Goal: Task Accomplishment & Management: Manage account settings

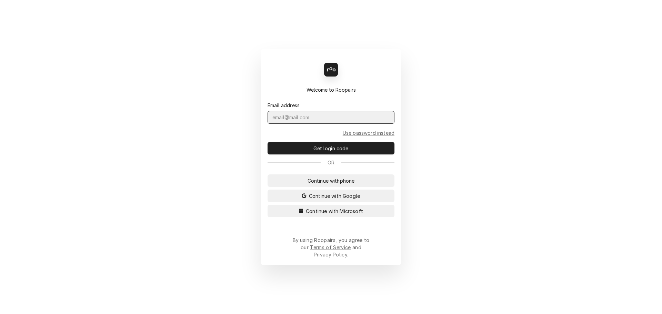
click at [295, 124] on input "Dynamic Content Wrapper" at bounding box center [330, 117] width 127 height 13
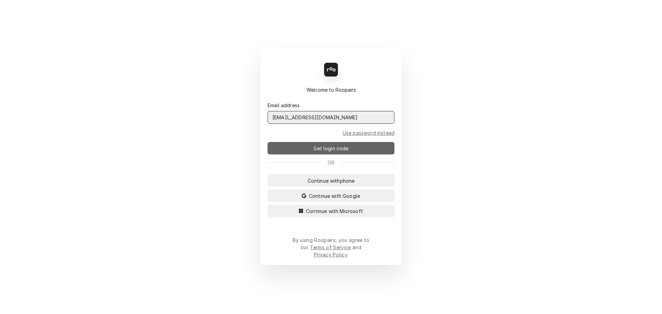
type input "admin@maincomm.com"
click at [327, 151] on span "Get login code" at bounding box center [331, 148] width 38 height 7
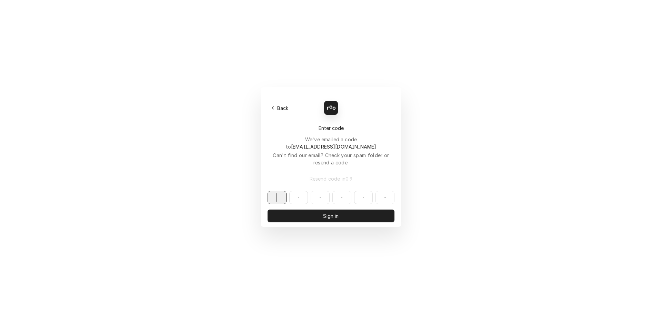
paste input "818908"
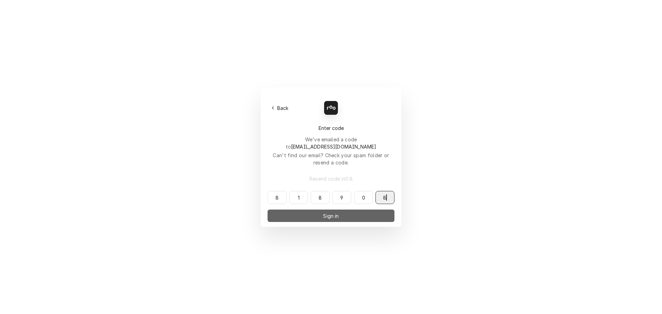
type input "818908"
click at [315, 210] on button "Sign in" at bounding box center [330, 216] width 127 height 12
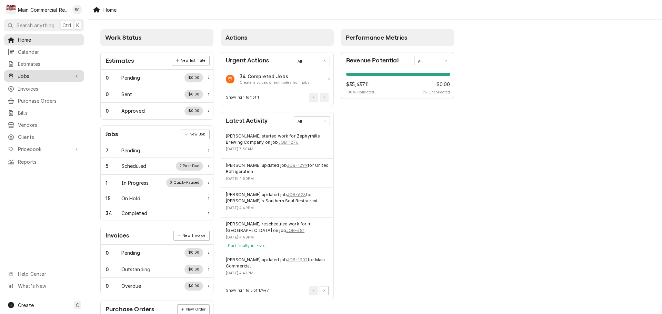
click at [32, 75] on span "Jobs" at bounding box center [44, 75] width 52 height 7
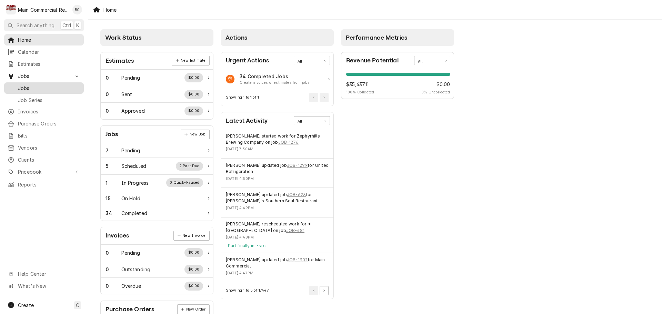
click at [31, 85] on span "Jobs" at bounding box center [49, 87] width 62 height 7
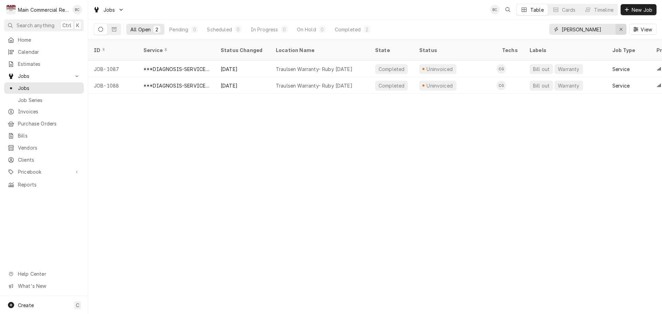
click at [620, 30] on icon "Erase input" at bounding box center [620, 29] width 3 height 3
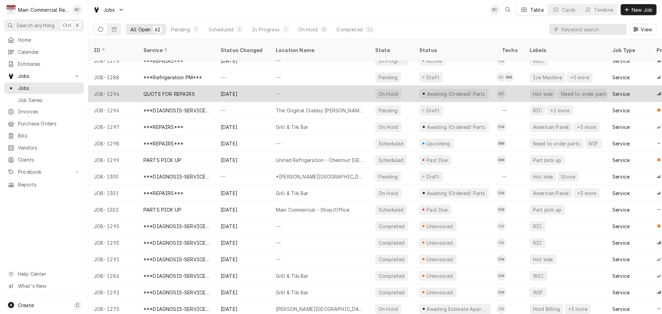
scroll to position [258, 0]
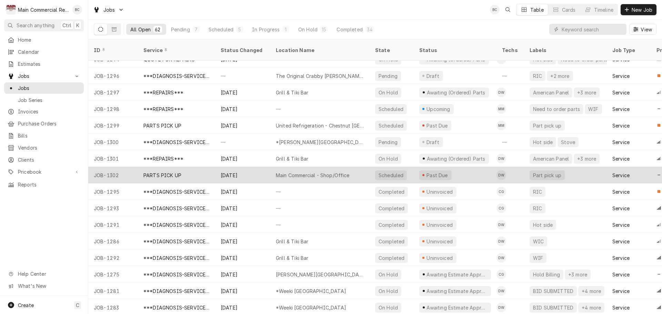
click at [172, 172] on div "PARTS PICK UP" at bounding box center [162, 175] width 38 height 7
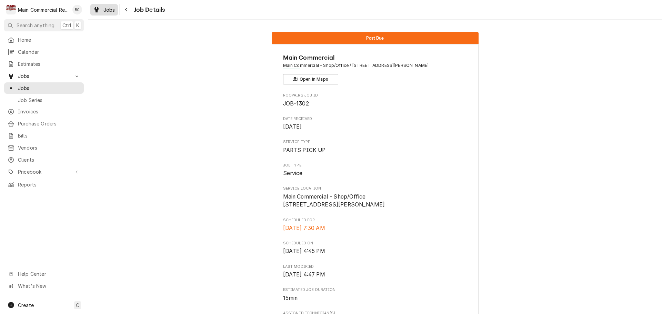
click at [106, 10] on span "Jobs" at bounding box center [109, 9] width 12 height 7
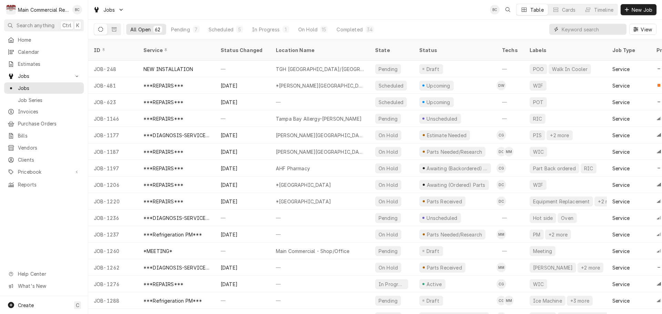
click at [569, 29] on input "Dynamic Content Wrapper" at bounding box center [591, 29] width 61 height 11
type input "1302"
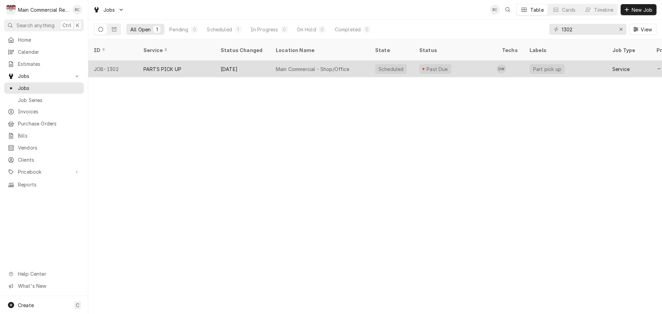
click at [165, 65] on div "PARTS PICK UP" at bounding box center [162, 68] width 38 height 7
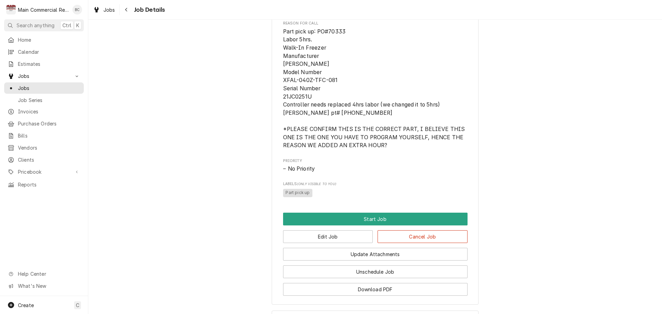
scroll to position [383, 0]
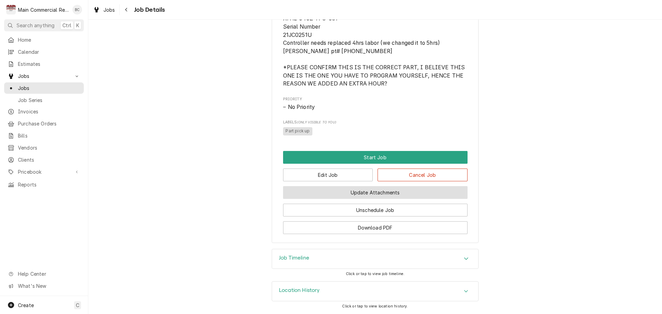
click at [363, 192] on button "Update Attachments" at bounding box center [375, 192] width 184 height 13
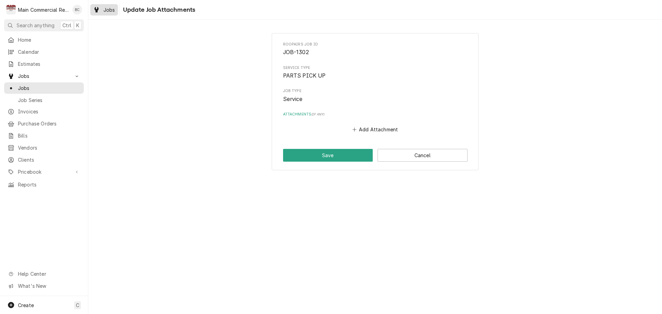
click at [108, 10] on span "Jobs" at bounding box center [109, 9] width 12 height 7
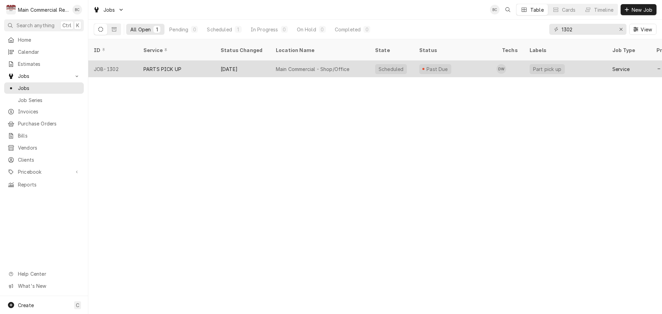
click at [167, 65] on div "PARTS PICK UP" at bounding box center [162, 68] width 38 height 7
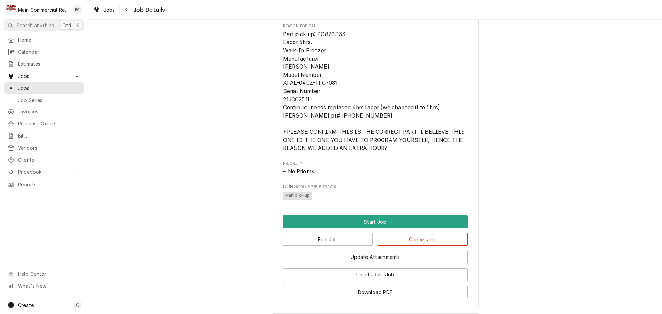
scroll to position [383, 0]
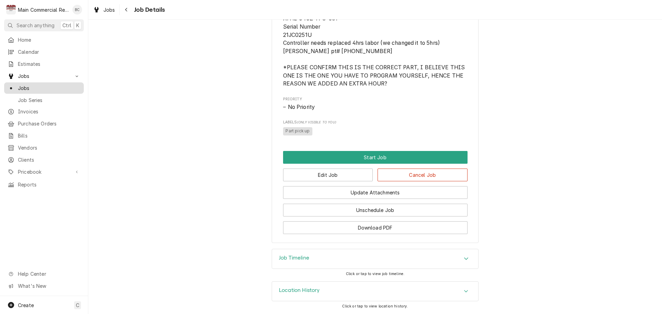
click at [49, 85] on span "Jobs" at bounding box center [49, 87] width 62 height 7
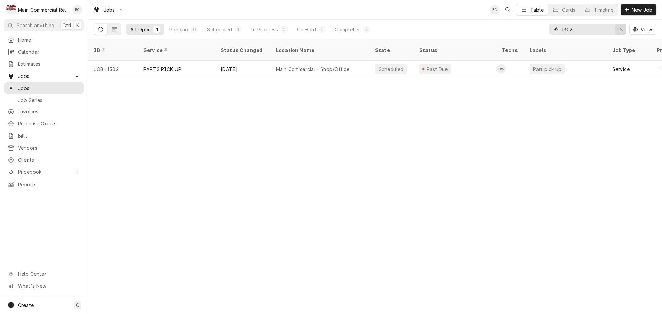
click at [620, 30] on icon "Erase input" at bounding box center [621, 29] width 4 height 5
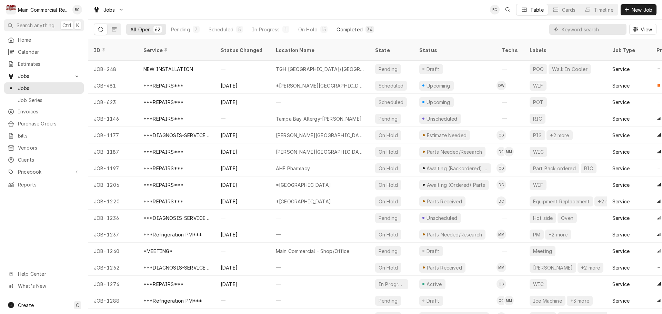
click at [344, 32] on div "Completed" at bounding box center [349, 29] width 26 height 7
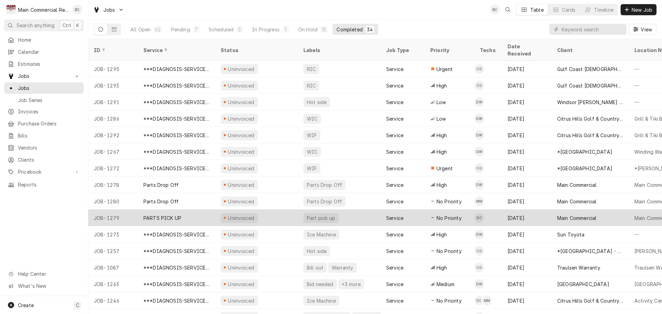
click at [188, 211] on div "PARTS PICK UP" at bounding box center [176, 218] width 77 height 17
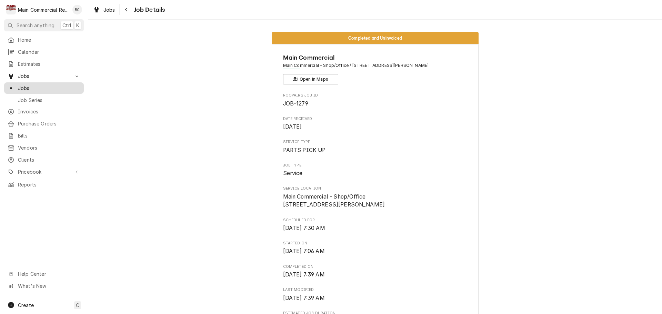
click at [47, 86] on span "Jobs" at bounding box center [49, 87] width 62 height 7
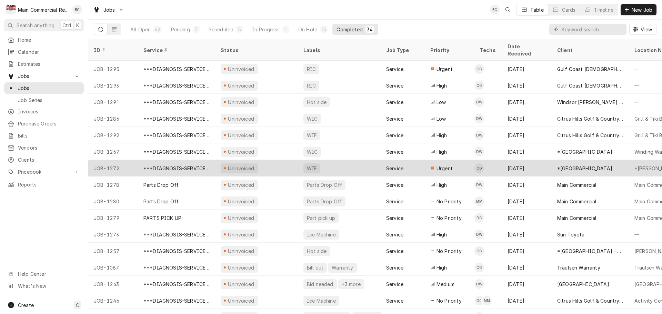
scroll to position [41, 0]
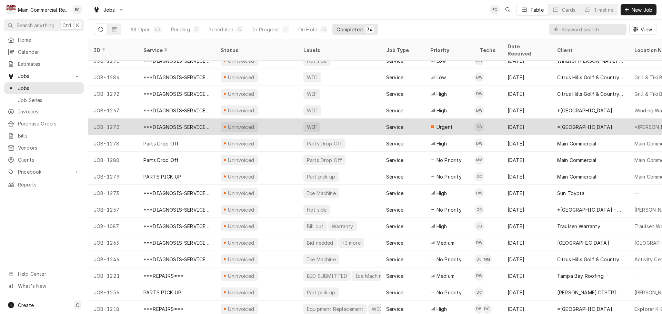
click at [189, 168] on div "PARTS PICK UP" at bounding box center [176, 176] width 77 height 17
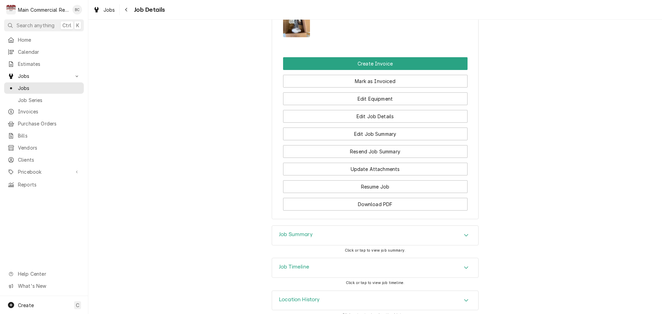
scroll to position [457, 0]
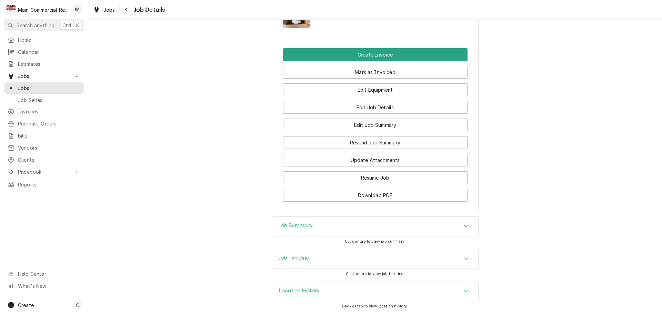
click at [296, 226] on h3 "Job Summary" at bounding box center [296, 225] width 34 height 7
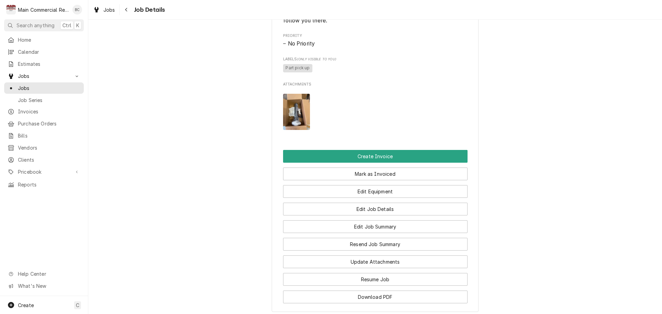
scroll to position [414, 0]
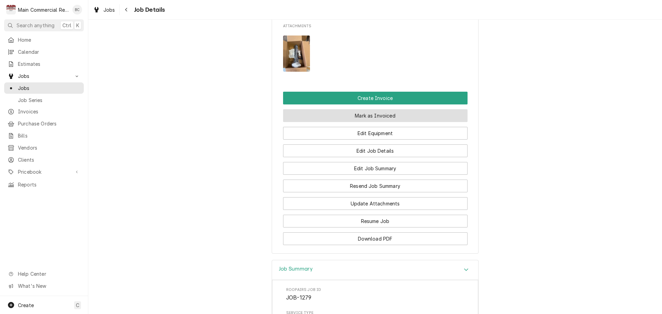
click at [364, 117] on button "Mark as Invoiced" at bounding box center [375, 115] width 184 height 13
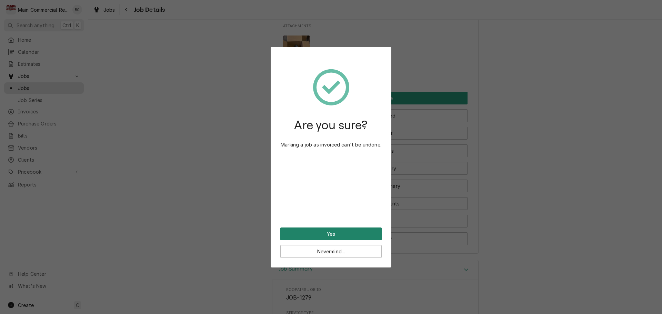
click at [311, 233] on button "Yes" at bounding box center [330, 233] width 101 height 13
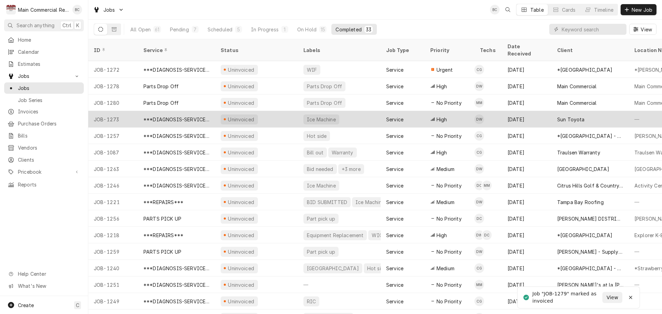
scroll to position [108, 0]
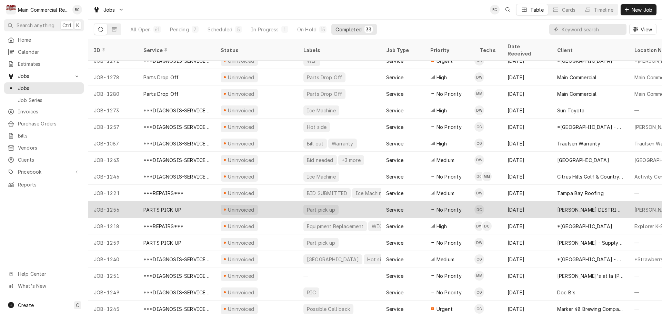
click at [146, 206] on div "PARTS PICK UP" at bounding box center [162, 209] width 38 height 7
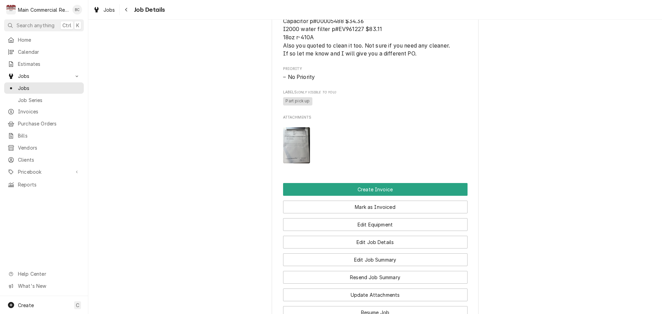
scroll to position [414, 0]
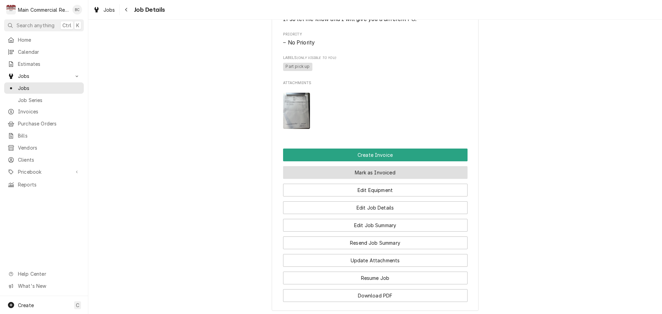
click at [331, 179] on button "Mark as Invoiced" at bounding box center [375, 172] width 184 height 13
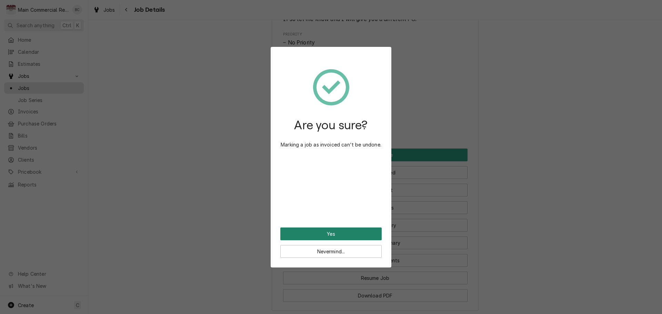
click at [329, 233] on button "Yes" at bounding box center [330, 233] width 101 height 13
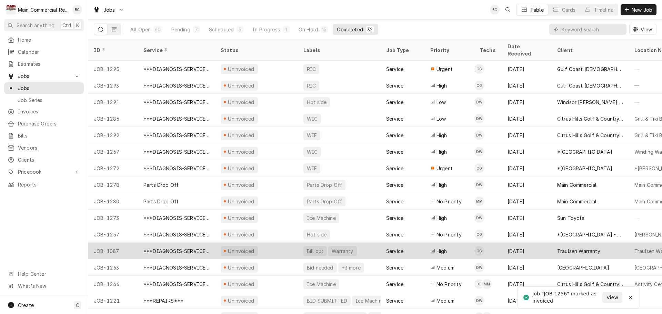
scroll to position [41, 0]
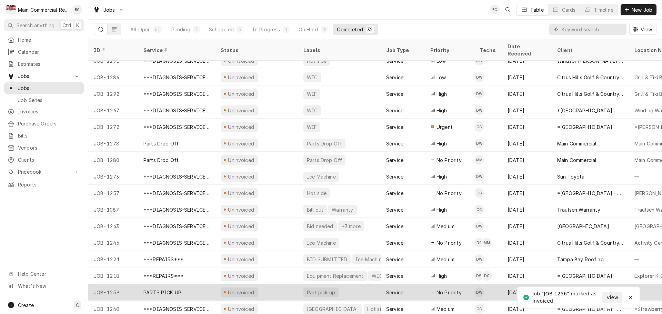
click at [176, 289] on div "PARTS PICK UP" at bounding box center [162, 292] width 38 height 7
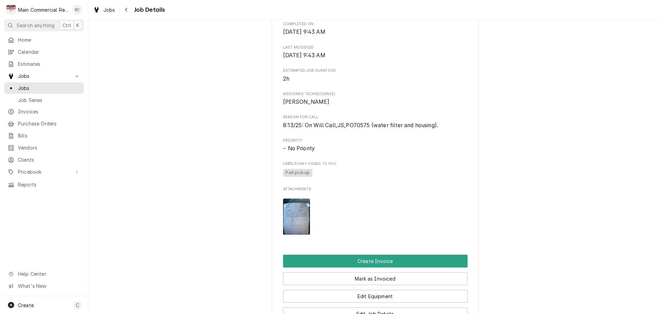
scroll to position [241, 0]
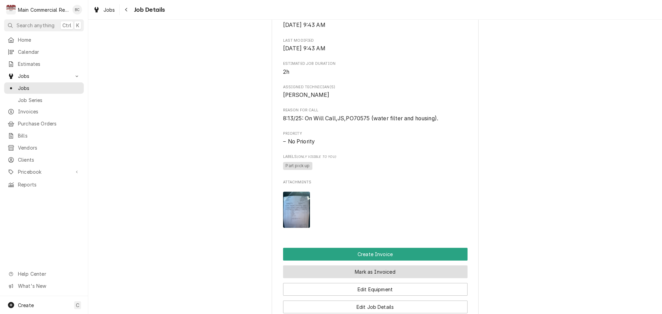
click at [368, 278] on button "Mark as Invoiced" at bounding box center [375, 271] width 184 height 13
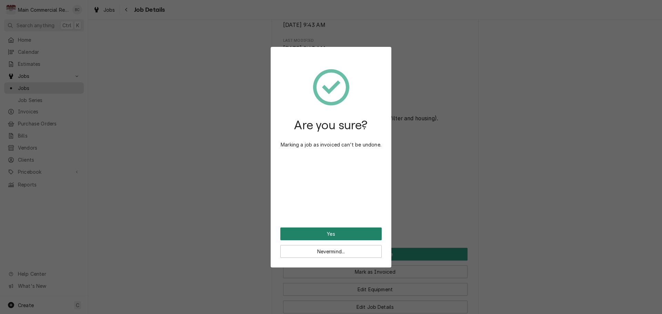
click at [324, 233] on button "Yes" at bounding box center [330, 233] width 101 height 13
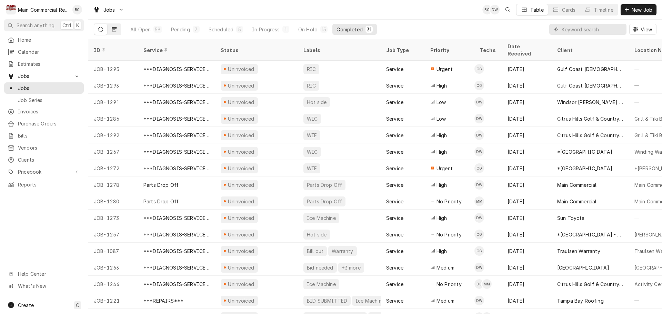
click at [113, 29] on icon "Dynamic Content Wrapper" at bounding box center [114, 29] width 5 height 5
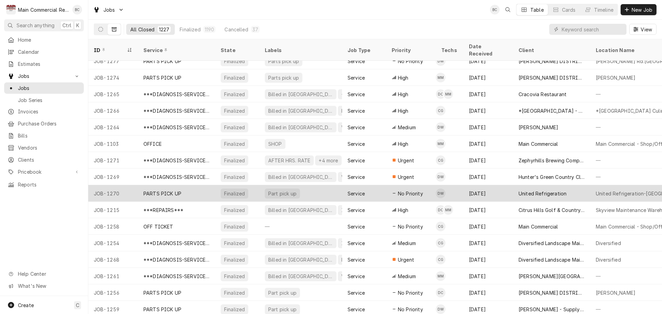
scroll to position [769, 0]
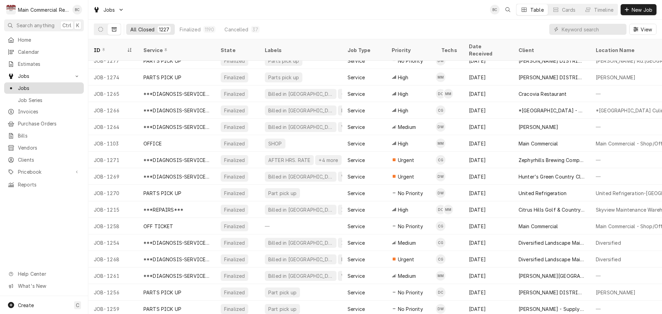
click at [54, 85] on span "Jobs" at bounding box center [49, 87] width 62 height 7
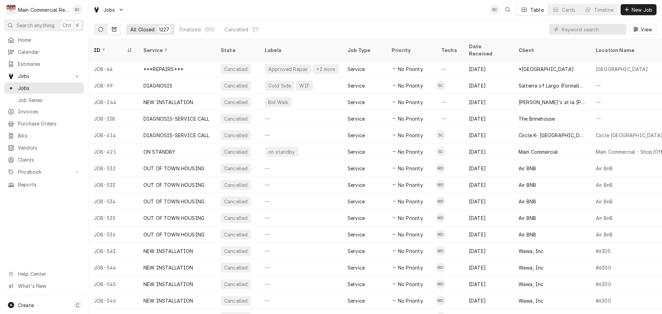
click at [103, 28] on icon "Dynamic Content Wrapper" at bounding box center [100, 29] width 5 height 5
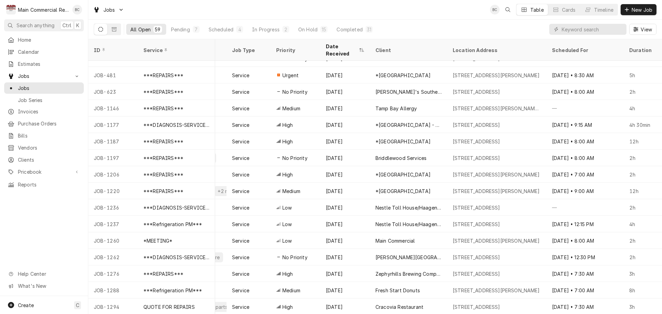
scroll to position [0, 380]
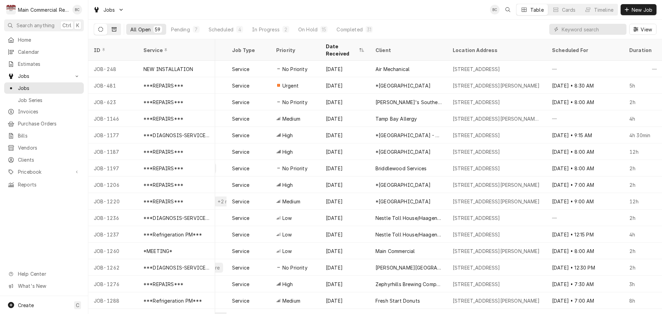
click at [115, 28] on icon "Dynamic Content Wrapper" at bounding box center [114, 29] width 5 height 5
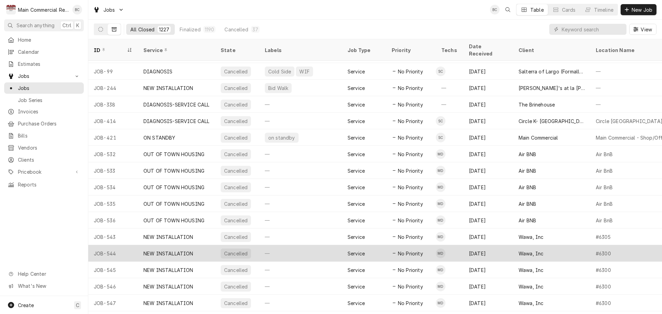
scroll to position [0, 0]
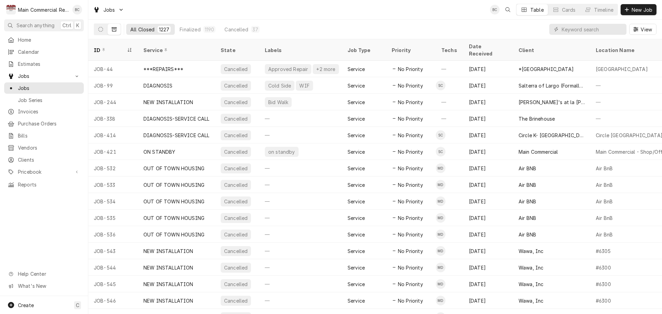
click at [115, 28] on icon "Dynamic Content Wrapper" at bounding box center [114, 29] width 5 height 4
click at [101, 30] on icon "Dynamic Content Wrapper" at bounding box center [100, 29] width 5 height 5
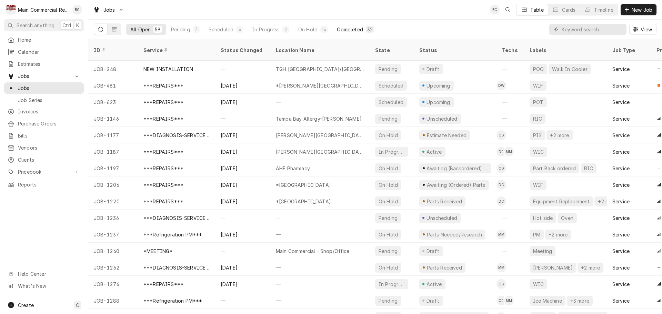
click at [353, 31] on div "Completed" at bounding box center [350, 29] width 26 height 7
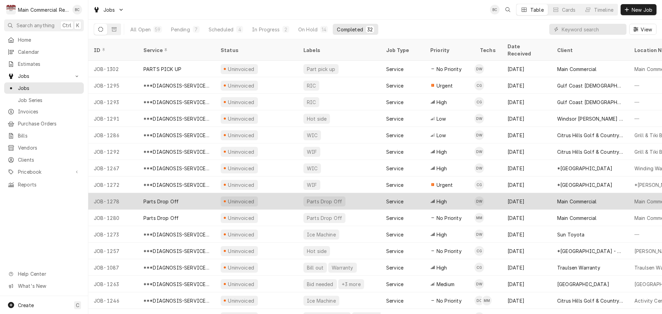
click at [166, 198] on div "Parts Drop Off" at bounding box center [160, 201] width 35 height 7
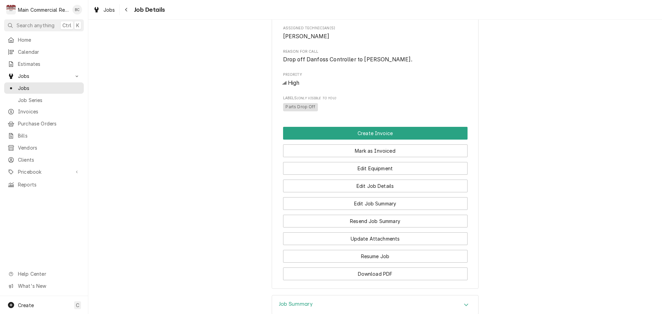
scroll to position [310, 0]
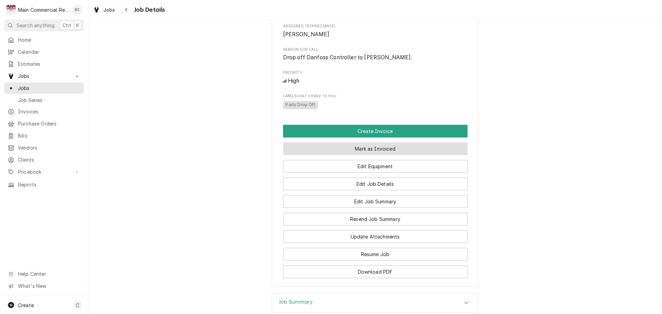
click at [349, 155] on button "Mark as Invoiced" at bounding box center [375, 148] width 184 height 13
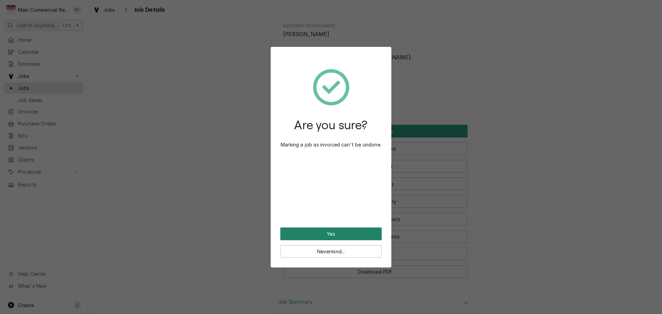
click at [340, 233] on button "Yes" at bounding box center [330, 233] width 101 height 13
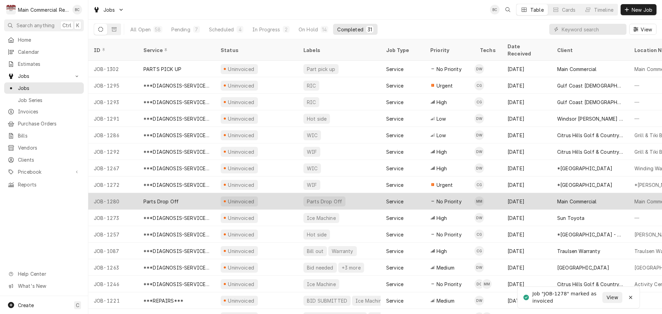
click at [179, 195] on div "Parts Drop Off" at bounding box center [176, 201] width 77 height 17
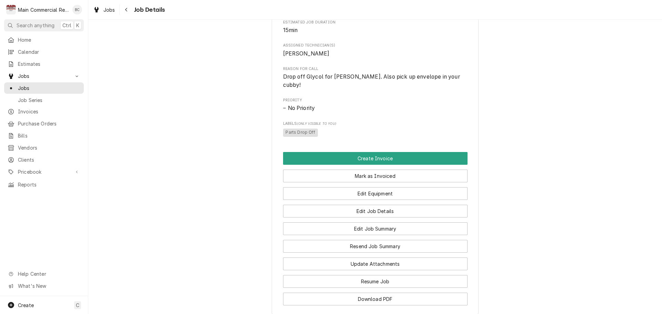
scroll to position [310, 0]
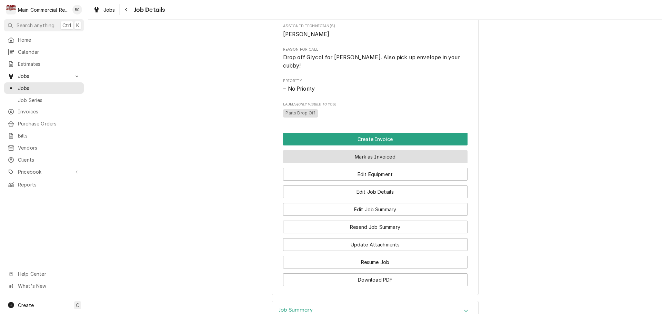
click at [326, 158] on button "Mark as Invoiced" at bounding box center [375, 156] width 184 height 13
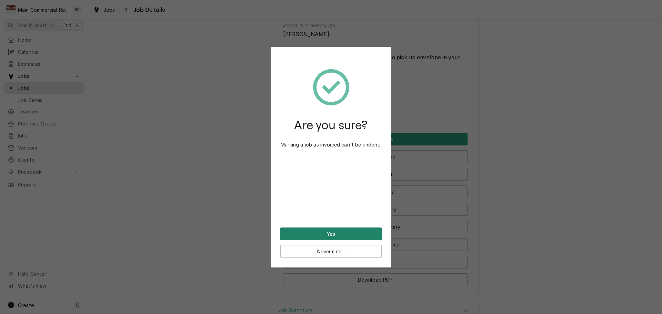
click at [322, 233] on button "Yes" at bounding box center [330, 233] width 101 height 13
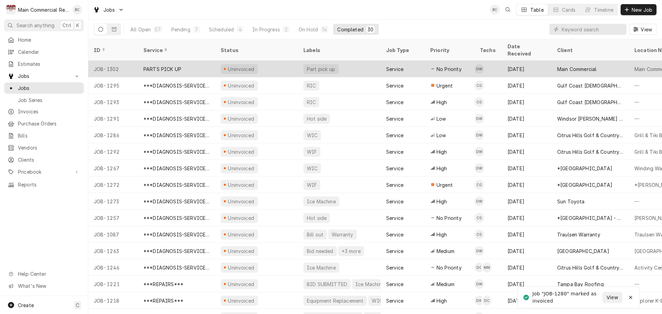
click at [172, 65] on div "PARTS PICK UP" at bounding box center [162, 68] width 38 height 7
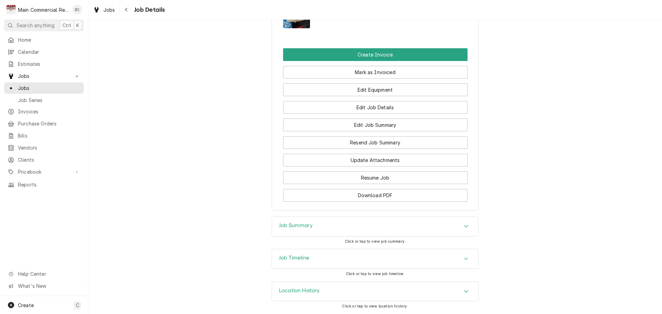
scroll to position [571, 0]
click at [33, 85] on span "Jobs" at bounding box center [49, 87] width 62 height 7
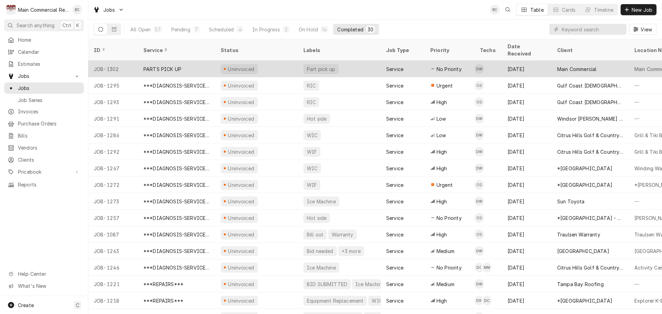
click at [158, 65] on div "PARTS PICK UP" at bounding box center [162, 68] width 38 height 7
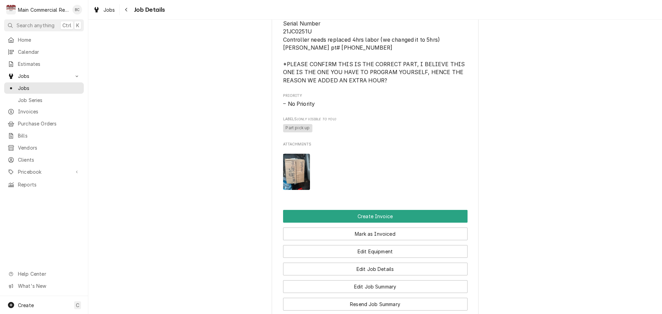
scroll to position [448, 0]
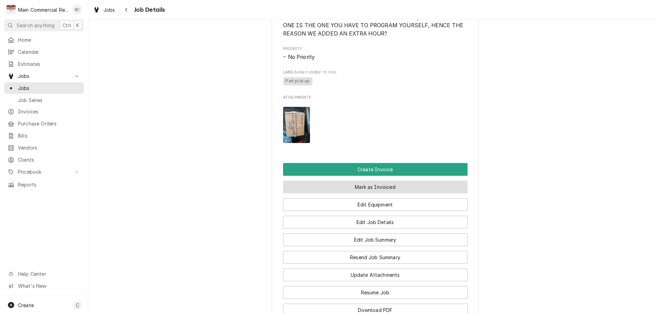
click at [327, 193] on button "Mark as Invoiced" at bounding box center [375, 187] width 184 height 13
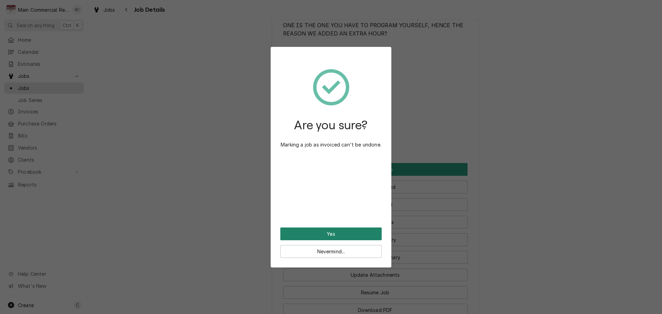
click at [331, 231] on button "Yes" at bounding box center [330, 233] width 101 height 13
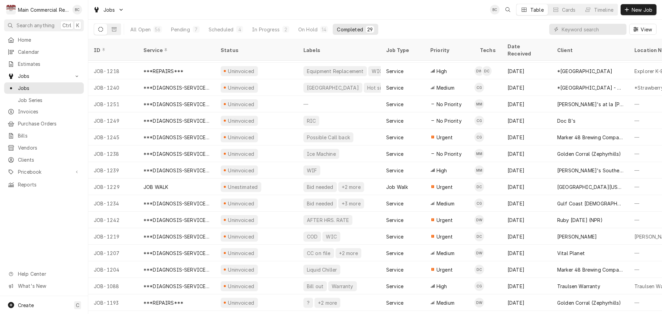
scroll to position [223, 0]
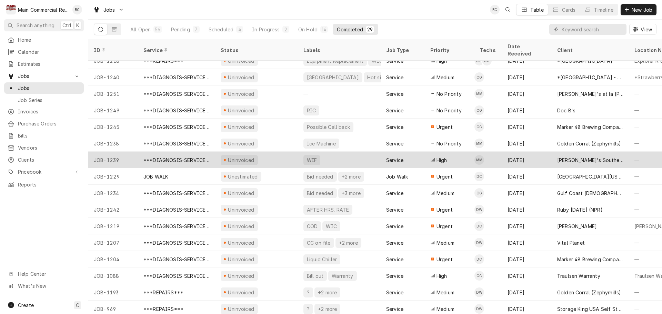
click at [186, 156] on div "***DIAGNOSIS-SERVICE CALL***" at bounding box center [176, 159] width 66 height 7
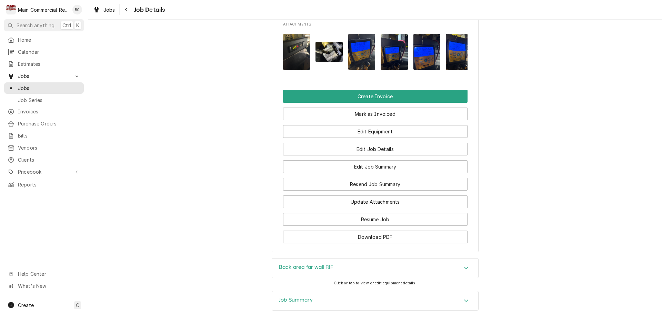
scroll to position [655, 0]
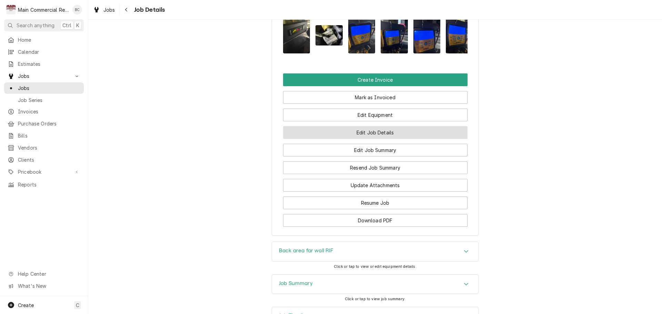
click at [352, 139] on button "Edit Job Details" at bounding box center [375, 132] width 184 height 13
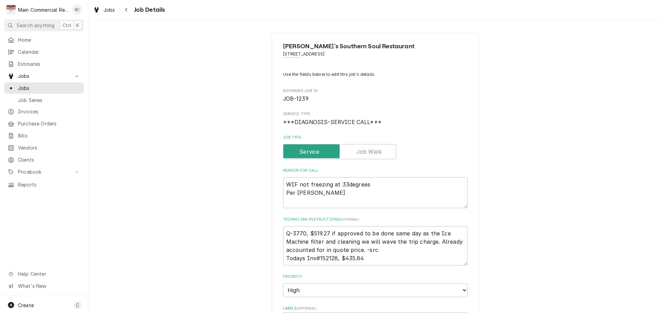
type textarea "x"
click at [39, 87] on span "Jobs" at bounding box center [49, 87] width 62 height 7
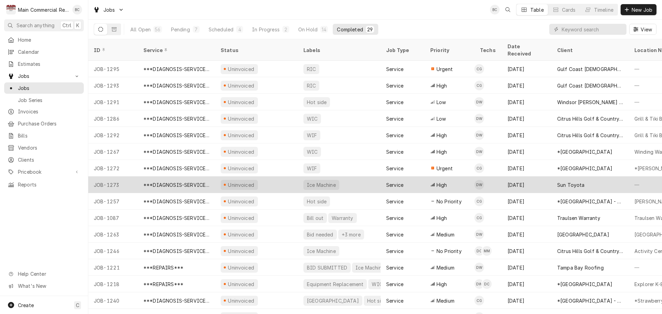
click at [200, 181] on div "***DIAGNOSIS-SERVICE CALL***" at bounding box center [176, 184] width 66 height 7
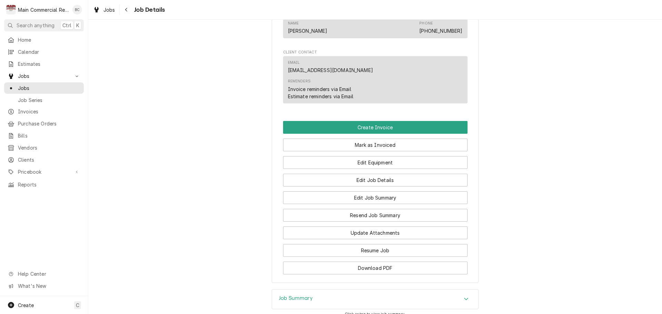
scroll to position [659, 0]
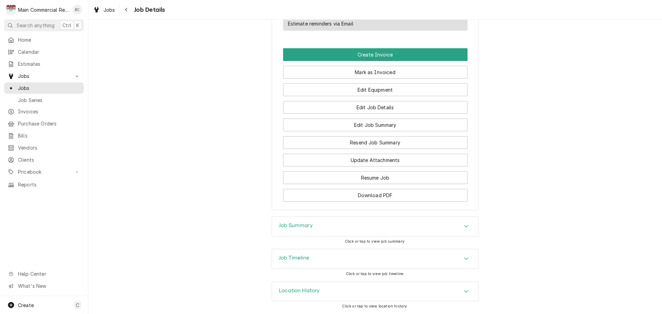
click at [295, 226] on h3 "Job Summary" at bounding box center [296, 225] width 34 height 7
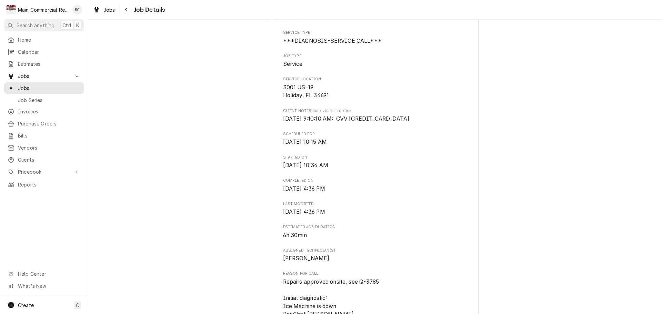
scroll to position [103, 0]
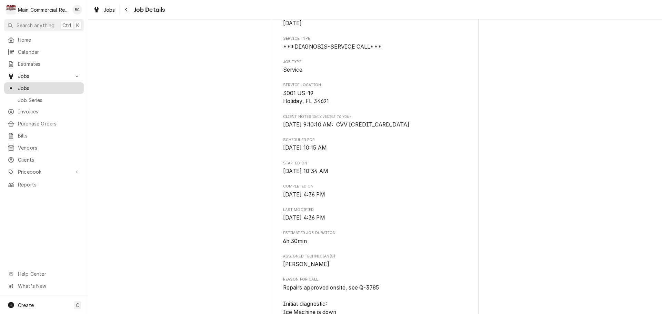
click at [28, 86] on span "Jobs" at bounding box center [49, 87] width 62 height 7
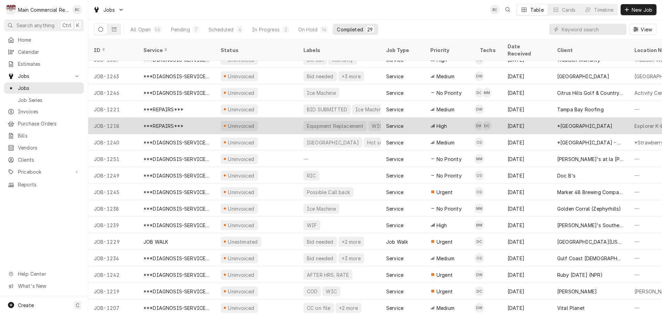
scroll to position [159, 0]
